Goal: Contribute content: Contribute content

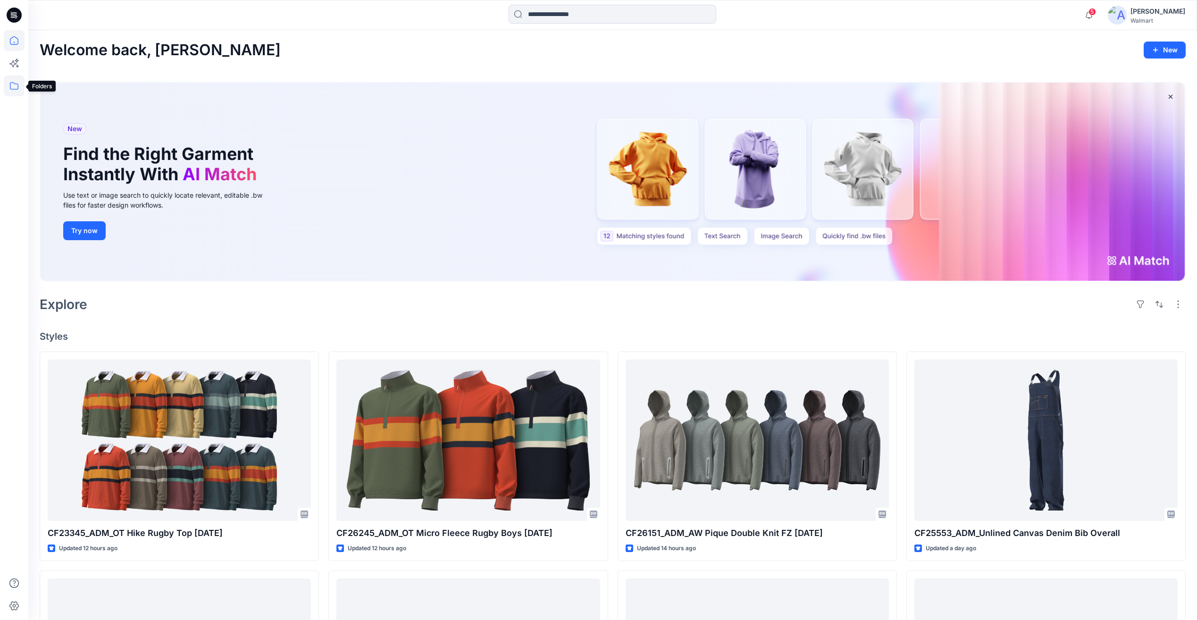
click at [11, 86] on icon at bounding box center [14, 85] width 21 height 21
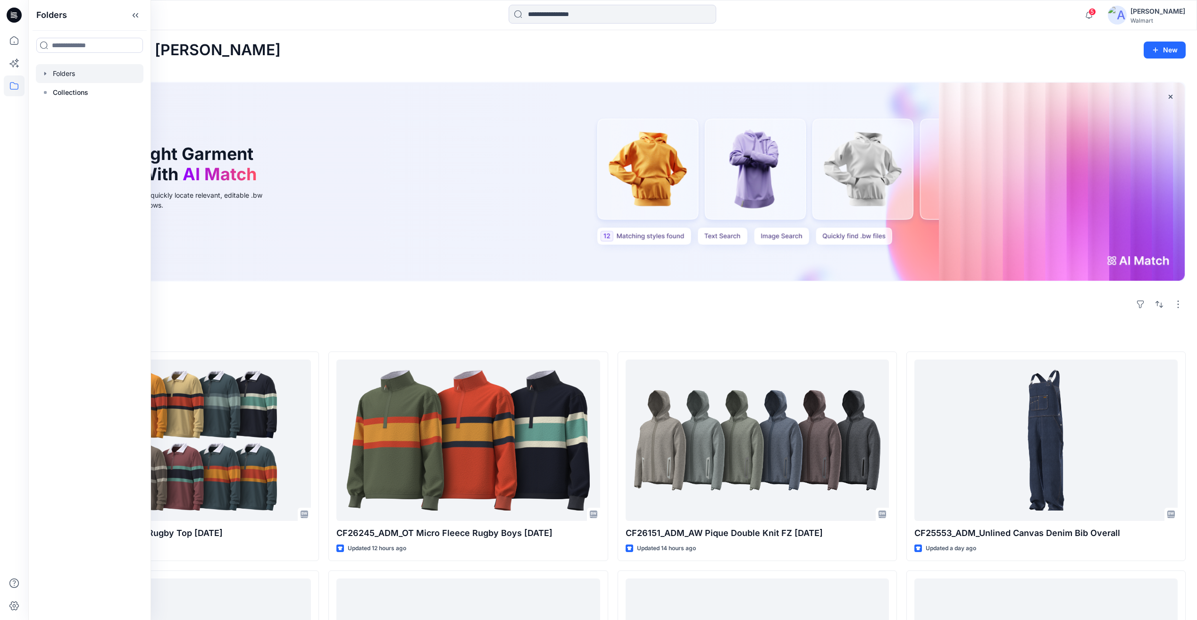
click at [56, 68] on div at bounding box center [90, 73] width 108 height 19
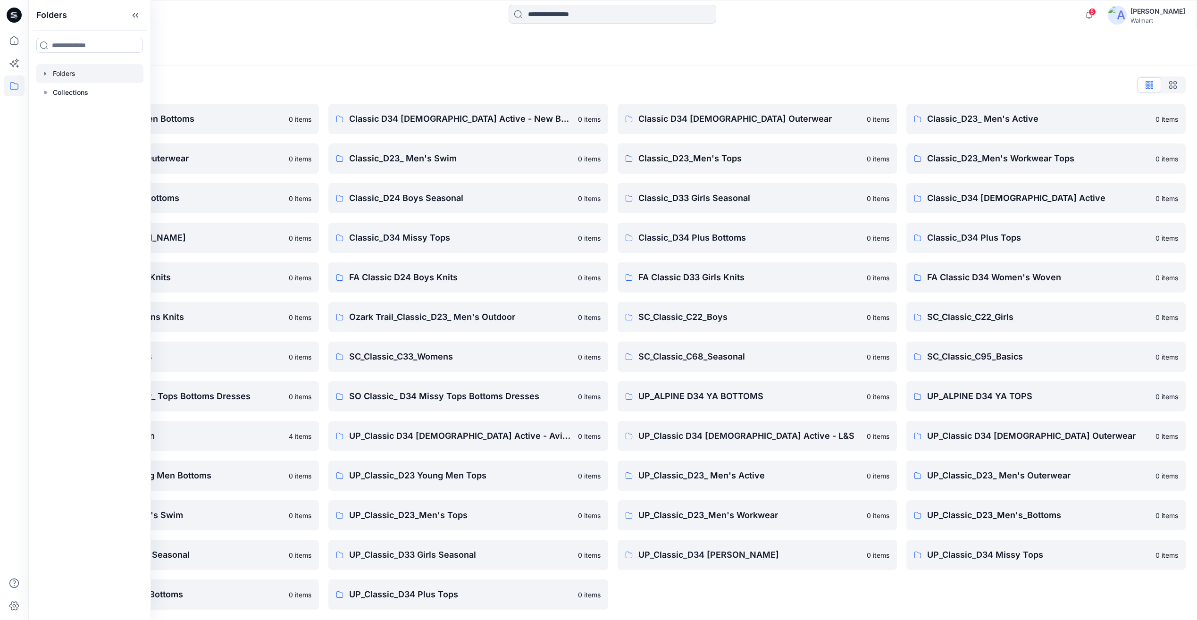
click at [240, 83] on div "Folders List" at bounding box center [613, 84] width 1146 height 15
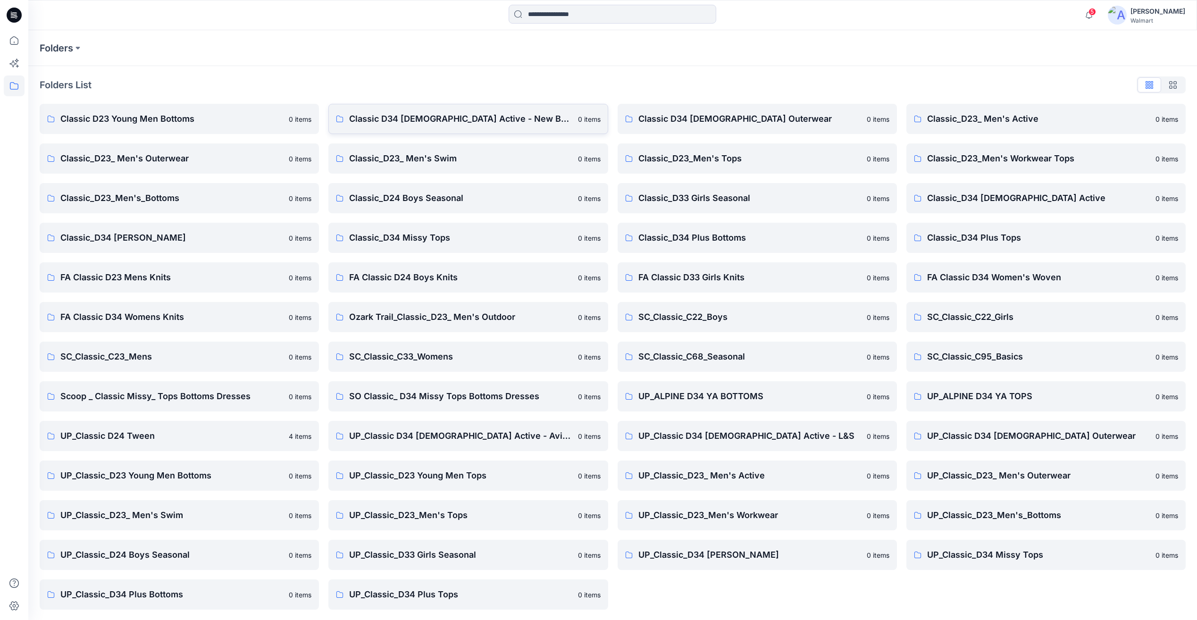
click at [414, 122] on p "Classic D34 Ladies Active - New Brand" at bounding box center [460, 118] width 223 height 13
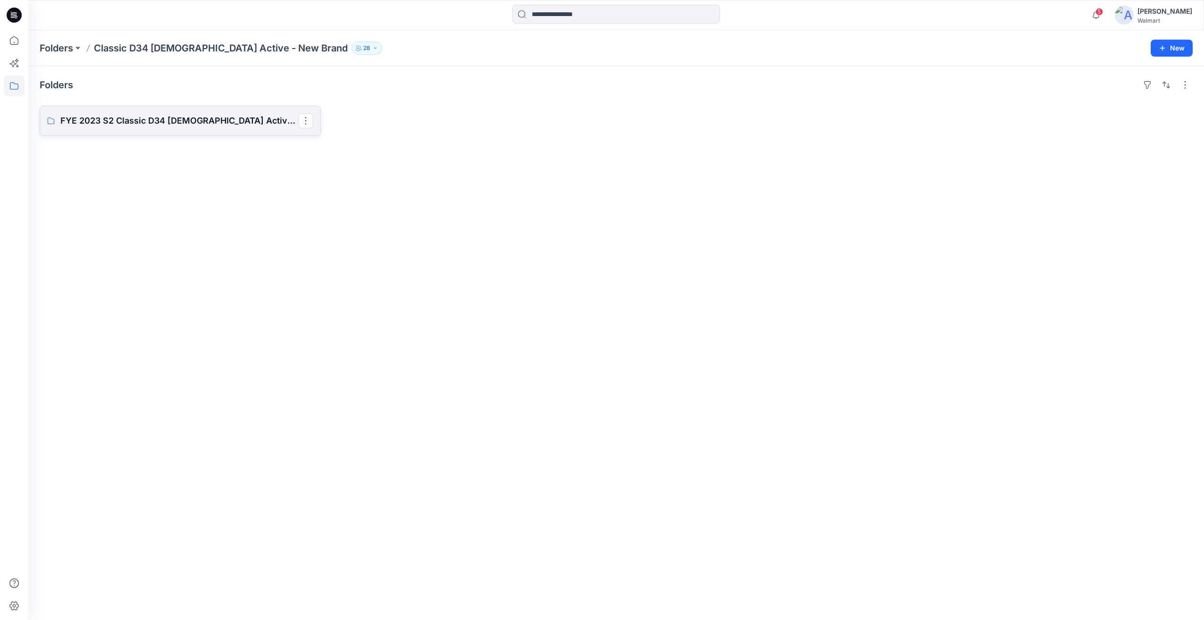
click at [139, 126] on p "FYE 2023 S2 Classic D34 Ladies Active - New Brand Board" at bounding box center [179, 120] width 238 height 13
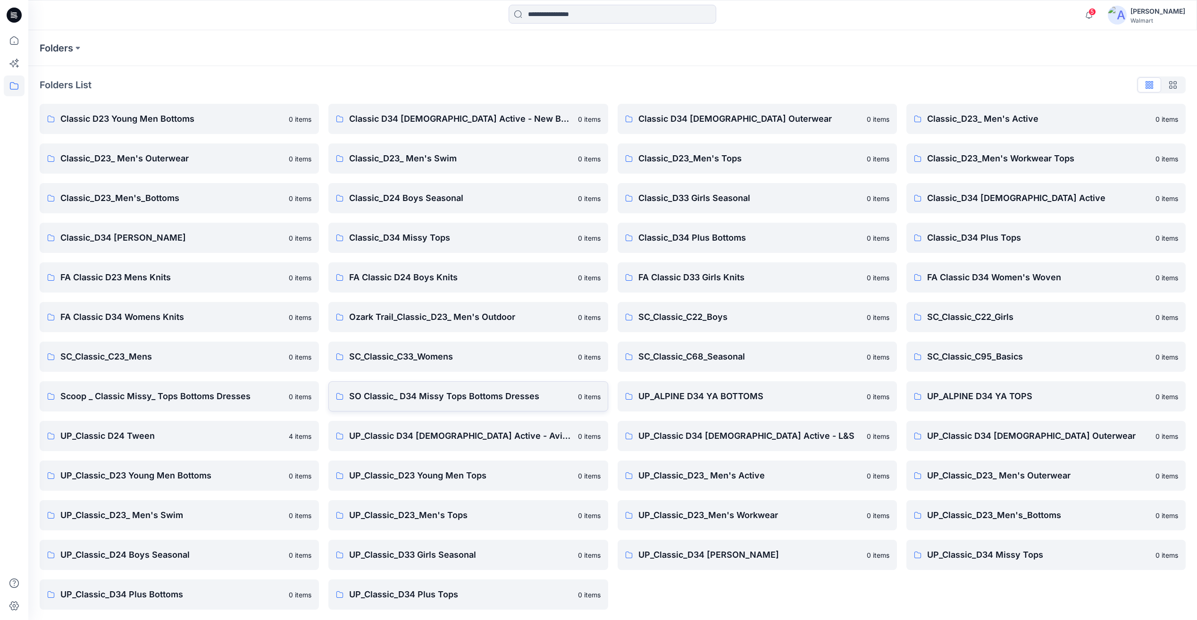
scroll to position [1, 0]
click at [1003, 201] on p "Classic_D34 Ladies Active" at bounding box center [1038, 197] width 223 height 13
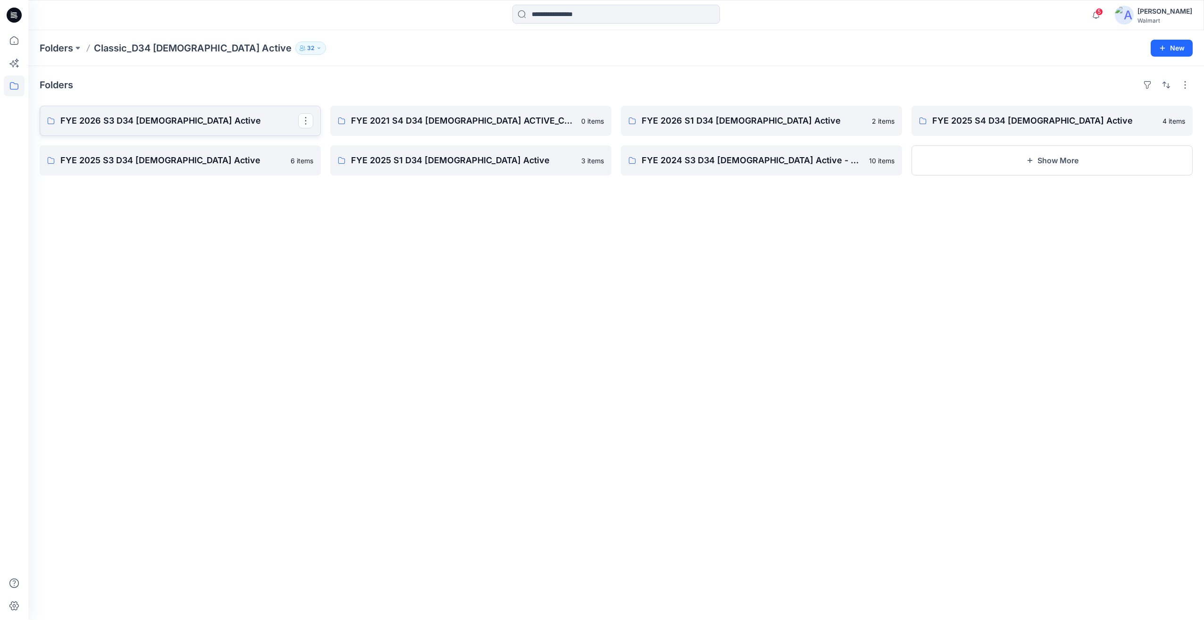
click at [125, 123] on p "FYE 2026 S3 D34 Ladies Active" at bounding box center [179, 120] width 238 height 13
click at [486, 122] on p "FYE 2021 S4 D34 LADIES ACTIVE_CLASSIC" at bounding box center [470, 120] width 238 height 13
click at [148, 148] on link "FYE 2025 S3 D34 Ladies Active" at bounding box center [180, 160] width 281 height 30
click at [515, 180] on div "Folders FYE 2026 S3 D34 Ladies Active 4 items FYE 2025 S3 D34 Ladies Active 6 i…" at bounding box center [616, 343] width 1176 height 554
click at [514, 165] on p "FYE 2025 S1 D34 Ladies Active" at bounding box center [470, 160] width 238 height 13
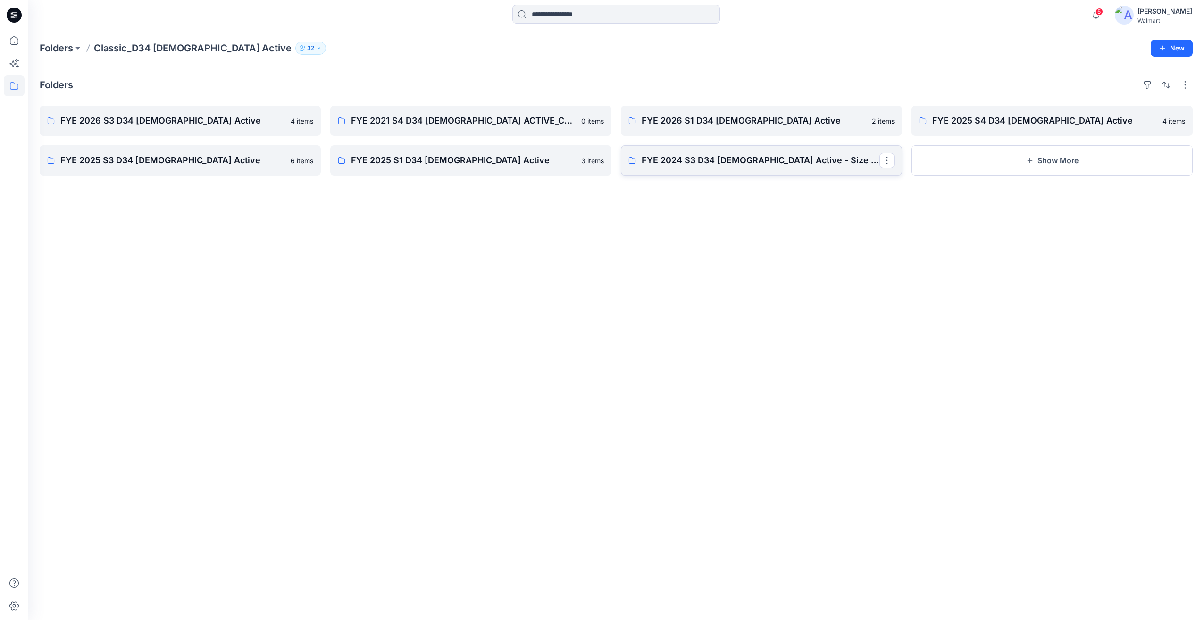
click at [661, 162] on p "FYE 2024 S3 D34 Ladies Active - Size set" at bounding box center [761, 160] width 238 height 13
click at [12, 91] on icon at bounding box center [14, 85] width 21 height 21
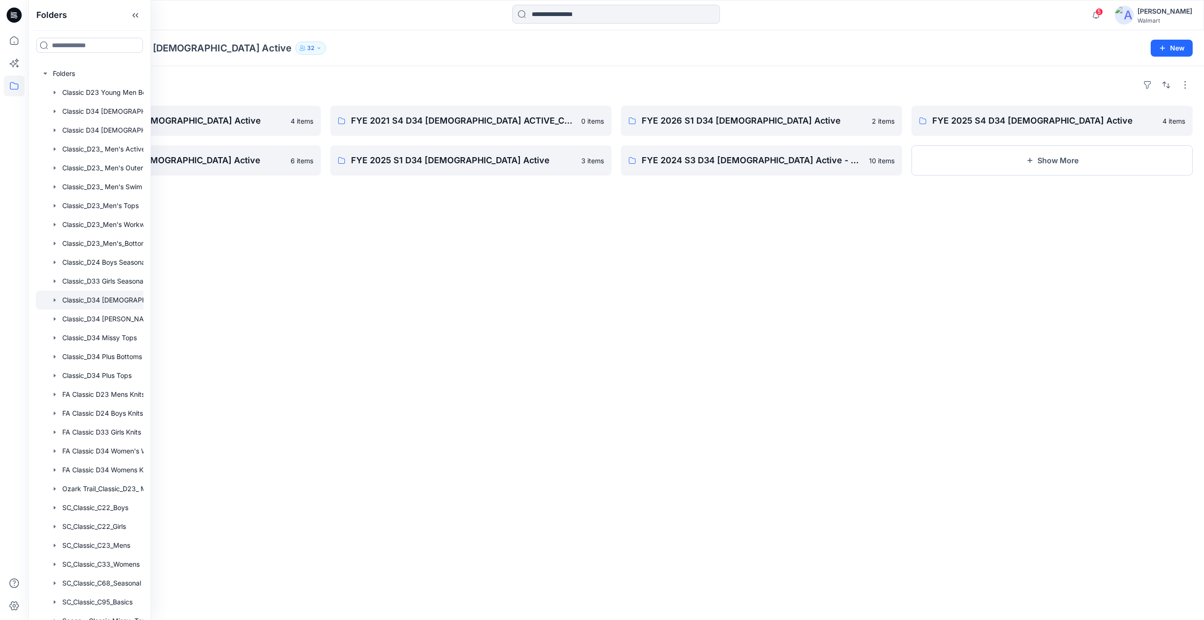
click at [12, 91] on icon at bounding box center [14, 85] width 21 height 21
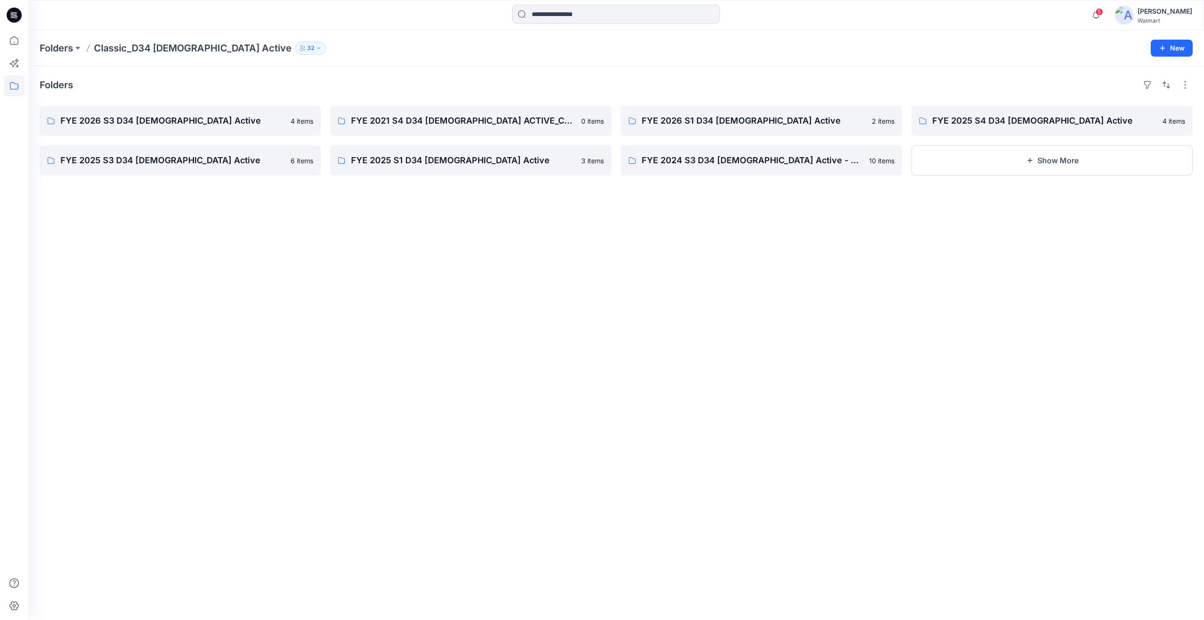
click at [12, 91] on icon at bounding box center [14, 85] width 21 height 21
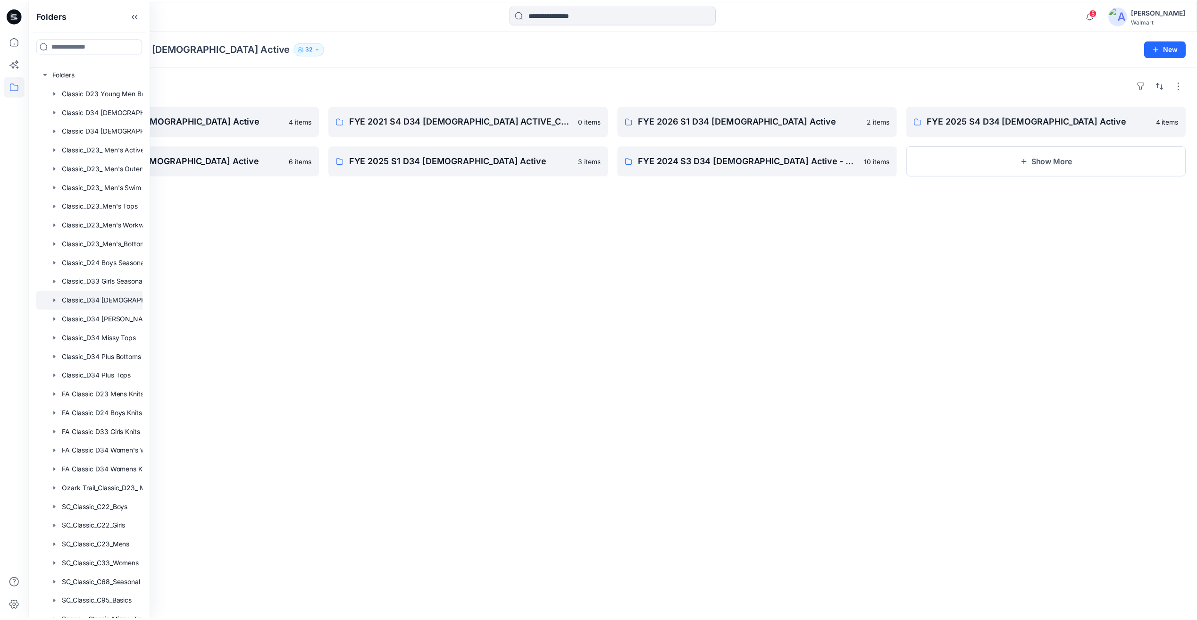
scroll to position [1, 0]
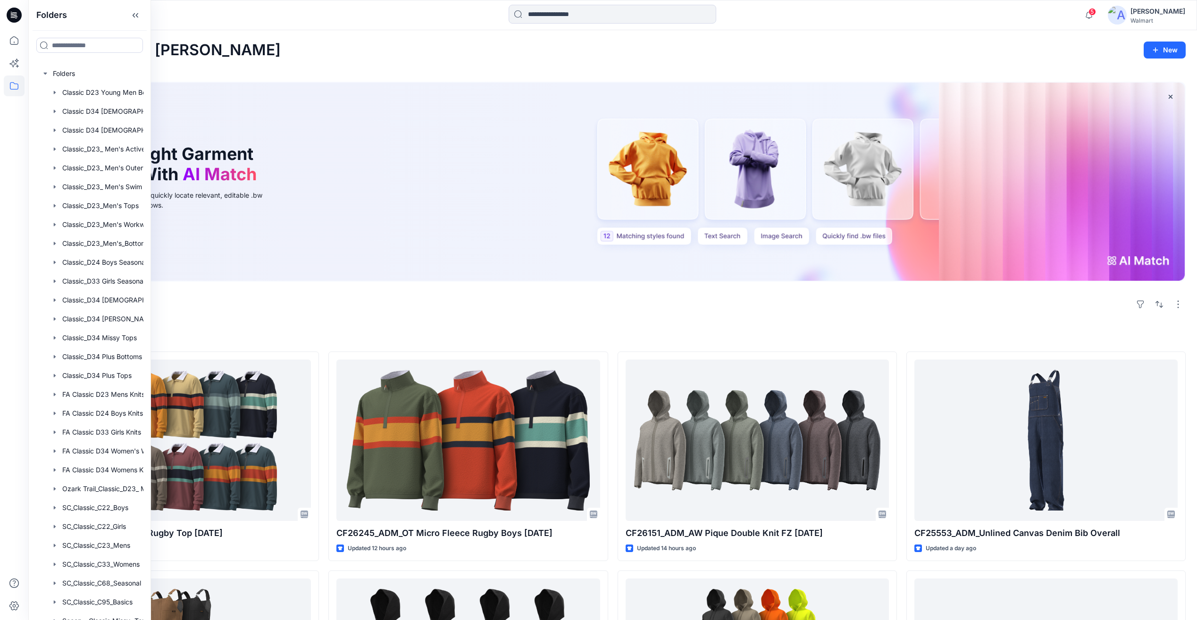
scroll to position [1, 0]
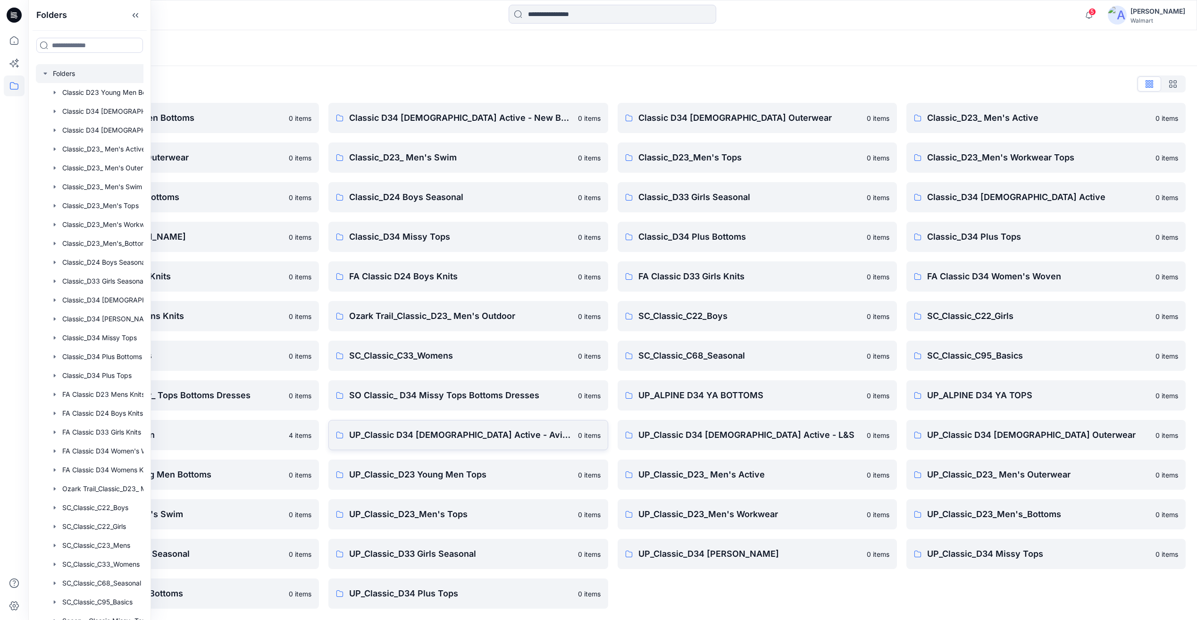
click at [450, 432] on p "UP_Classic D34 [DEMOGRAPHIC_DATA] Active - Avia & AW" at bounding box center [460, 434] width 223 height 13
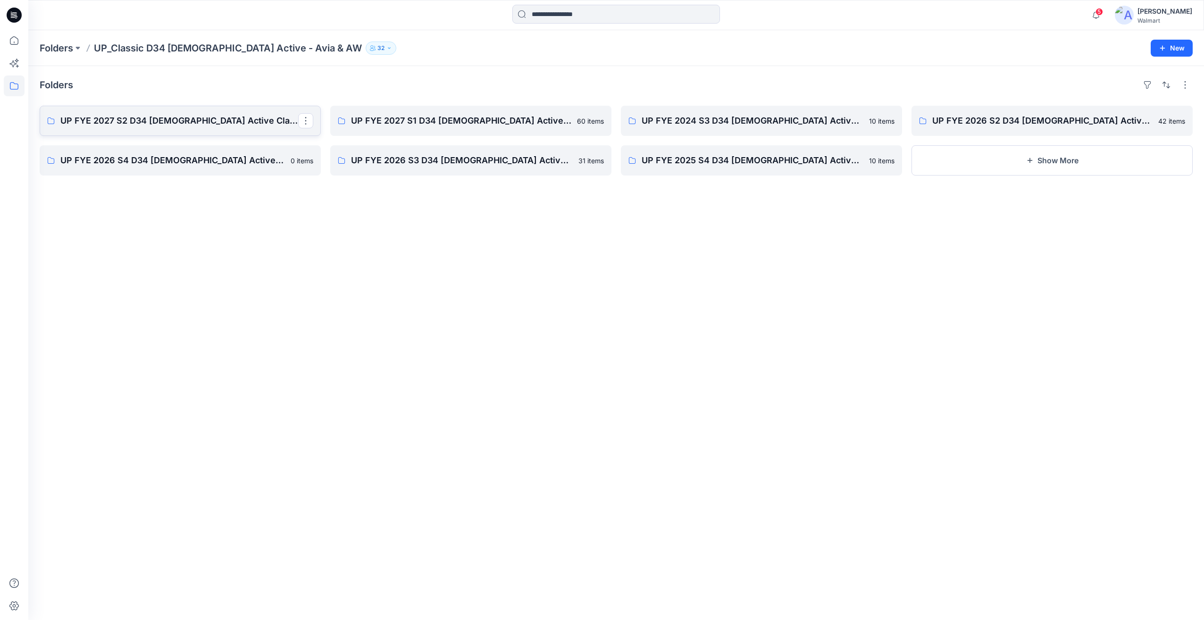
click at [193, 124] on p "UP FYE 2027 S2 D34 Ladies Active Classic" at bounding box center [179, 120] width 238 height 13
click at [480, 130] on link "UP FYE 2027 S1 D34 Ladies Active Classic" at bounding box center [470, 121] width 281 height 30
click at [729, 130] on link "UP FYE 2024 S3 D34 Ladies Active Classic" at bounding box center [761, 121] width 281 height 30
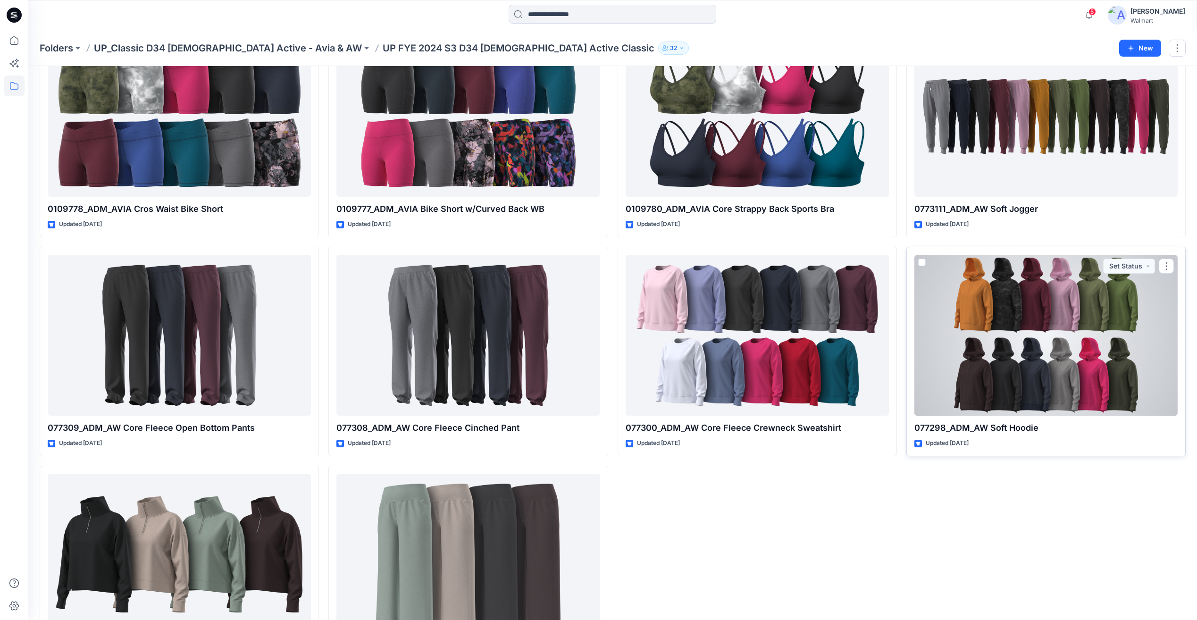
scroll to position [144, 0]
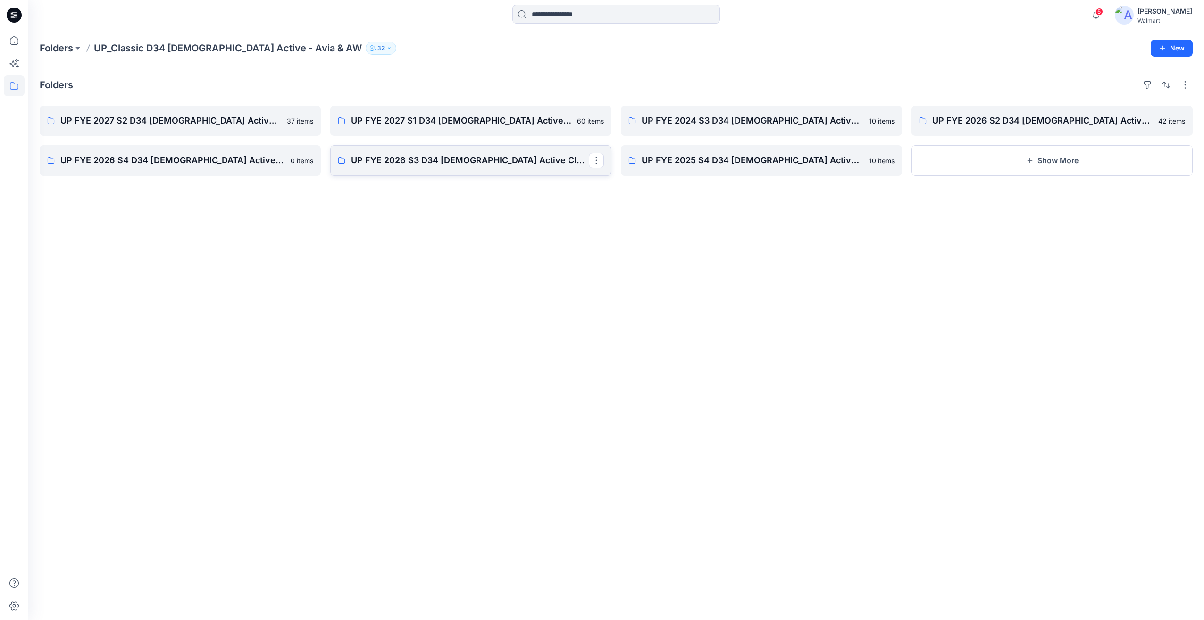
click at [413, 161] on p "UP FYE 2026 S3 D34 [DEMOGRAPHIC_DATA] Active Classic" at bounding box center [470, 160] width 238 height 13
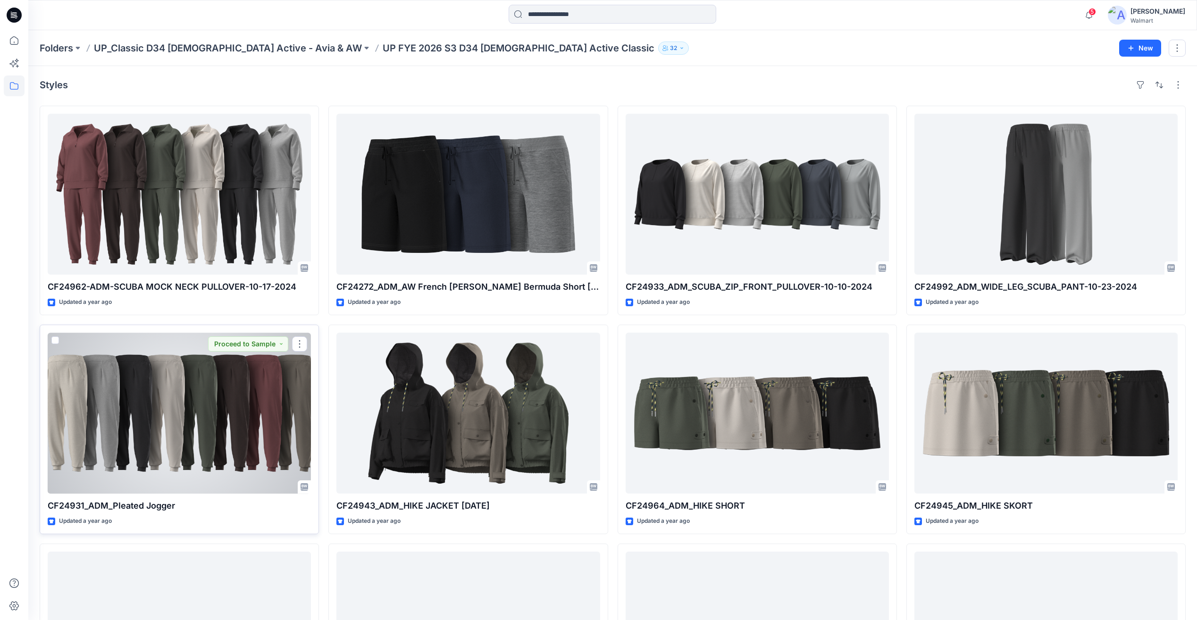
click at [279, 389] on div at bounding box center [179, 413] width 263 height 161
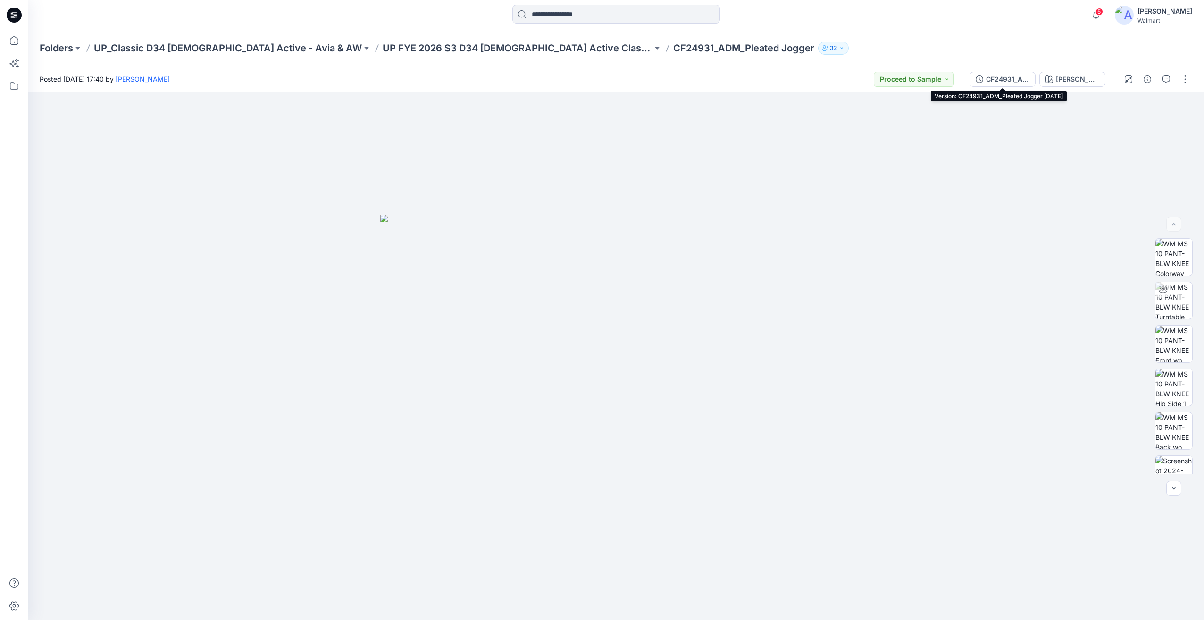
click at [1006, 80] on div "CF24931_ADM_Pleated Jogger 03OCT24" at bounding box center [1007, 79] width 43 height 10
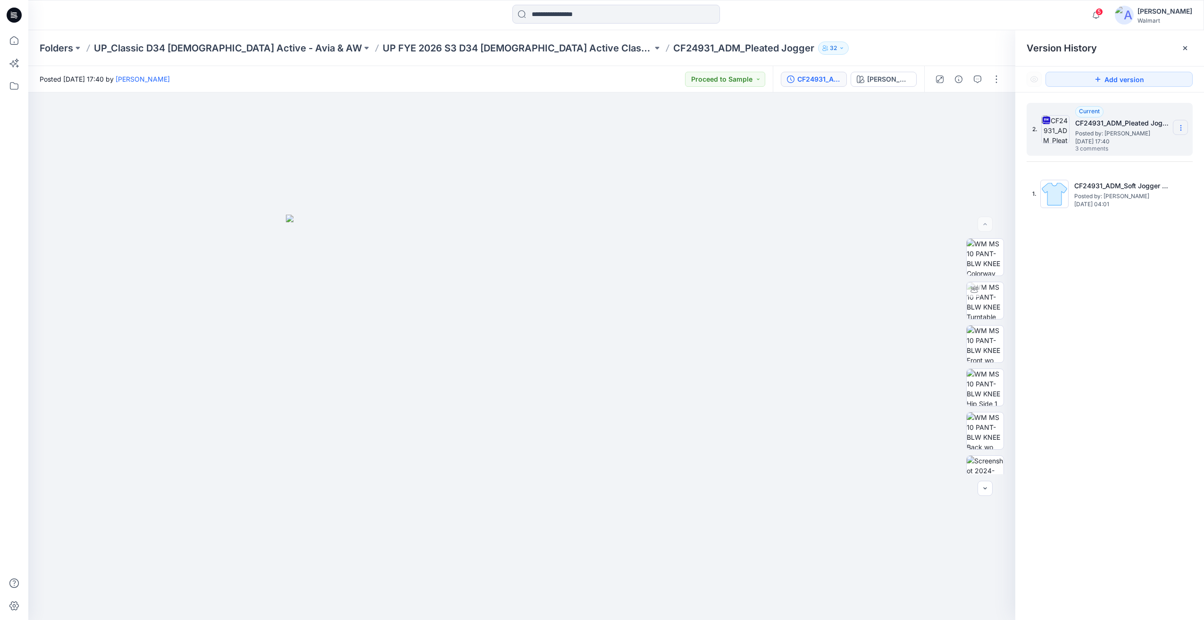
click at [1181, 126] on icon at bounding box center [1181, 126] width 0 height 0
click at [1116, 144] on span "Download Source BW File" at bounding box center [1133, 146] width 79 height 11
click at [992, 415] on img at bounding box center [985, 412] width 37 height 37
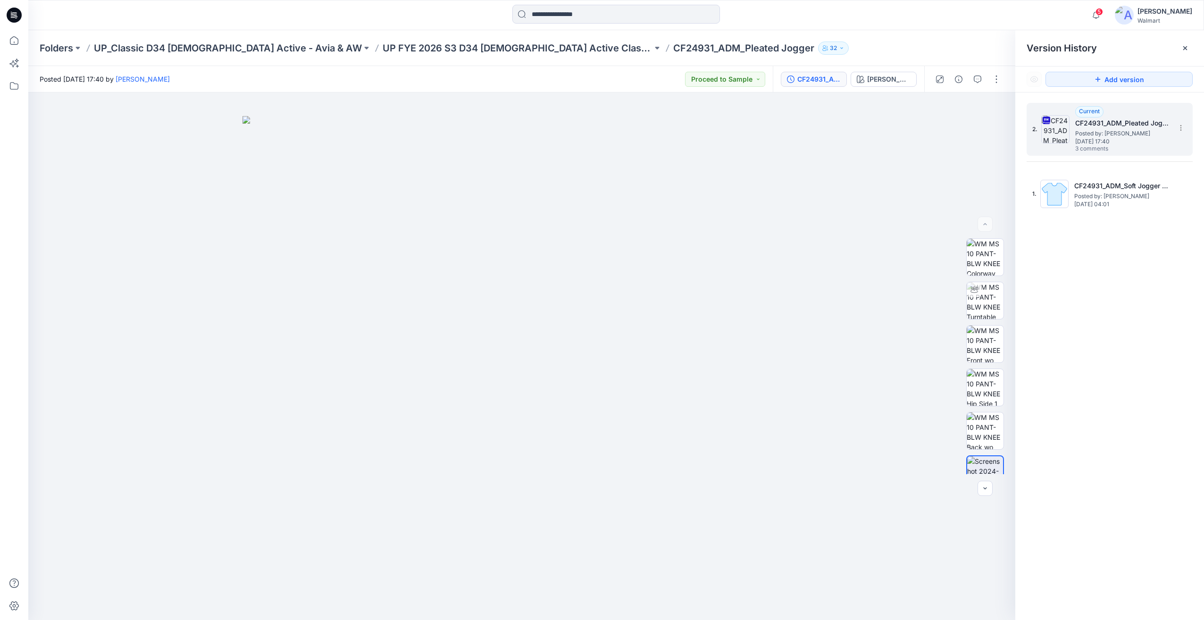
click at [1092, 296] on div "2. Current CF24931_ADM_Pleated Jogger 03OCT24 Posted by: Chantal Blommerde Frid…" at bounding box center [1109, 362] width 189 height 541
click at [991, 71] on div at bounding box center [967, 79] width 87 height 26
click at [1000, 79] on button "button" at bounding box center [996, 79] width 15 height 15
click at [944, 147] on button "Edit" at bounding box center [956, 148] width 87 height 17
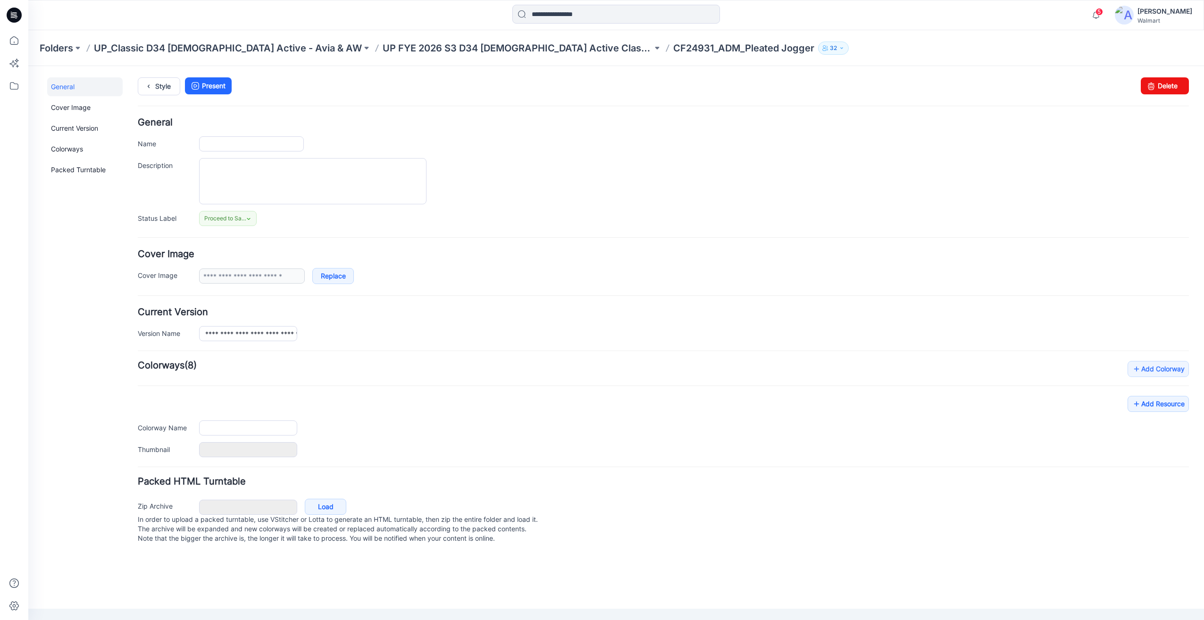
type input "**********"
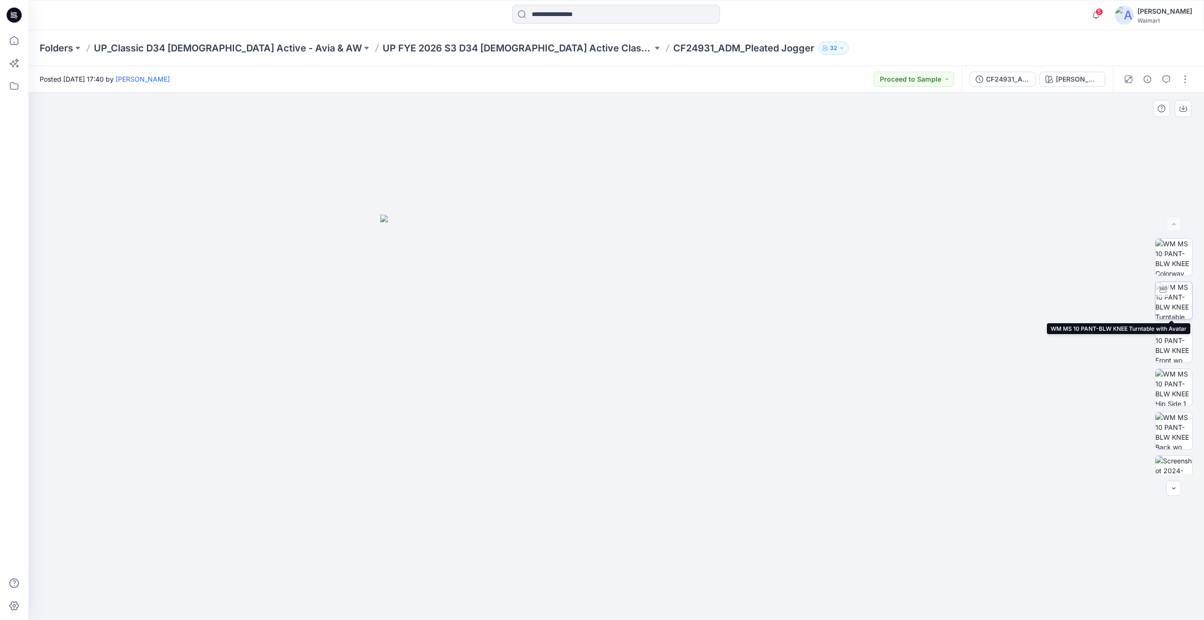
drag, startPoint x: 1174, startPoint y: 299, endPoint x: 1169, endPoint y: 299, distance: 5.7
click at [1172, 300] on img at bounding box center [1174, 300] width 37 height 37
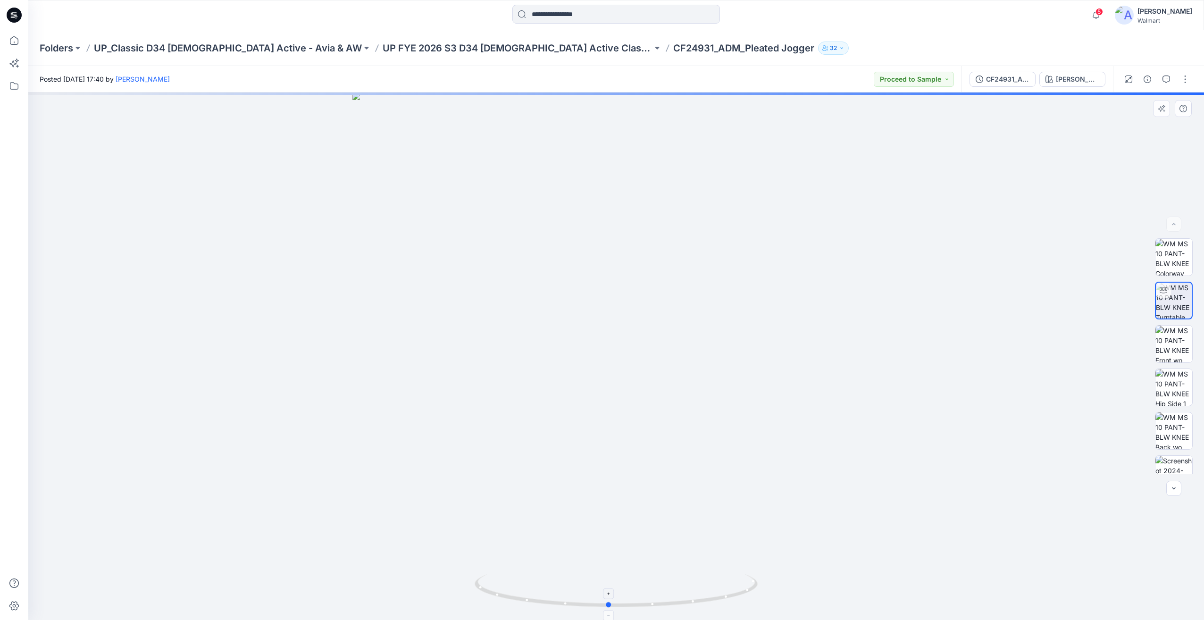
click at [595, 609] on icon at bounding box center [617, 591] width 285 height 35
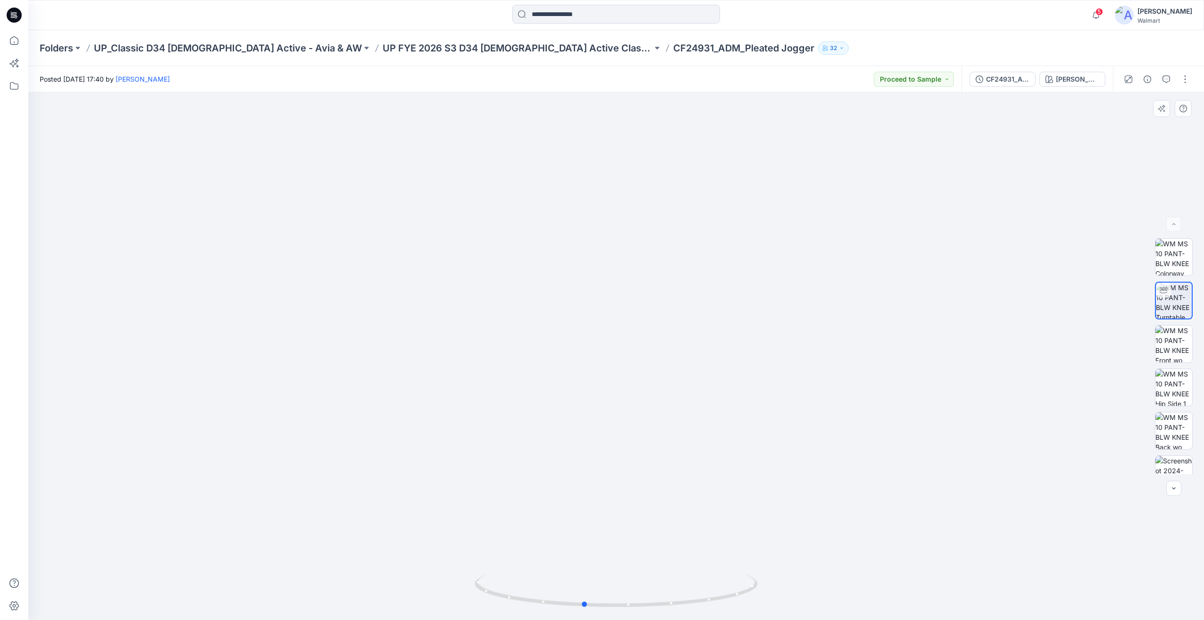
drag, startPoint x: 724, startPoint y: 600, endPoint x: 982, endPoint y: 514, distance: 271.9
click at [982, 514] on div at bounding box center [616, 356] width 1176 height 528
